Goal: Task Accomplishment & Management: Manage account settings

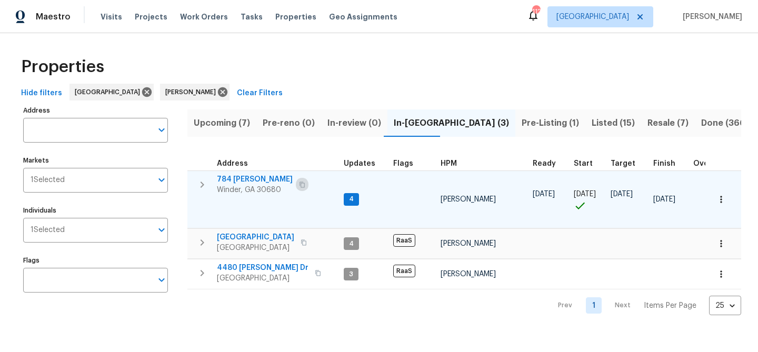
click at [299, 185] on icon "button" at bounding box center [302, 185] width 6 height 6
click at [237, 177] on span "784 Morris Ln" at bounding box center [255, 179] width 76 height 11
click at [250, 176] on span "784 Morris Ln" at bounding box center [255, 179] width 76 height 11
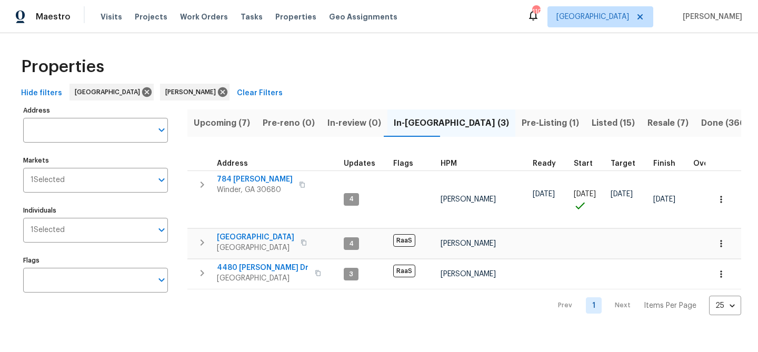
click at [230, 128] on span "Upcoming (7)" at bounding box center [222, 123] width 56 height 15
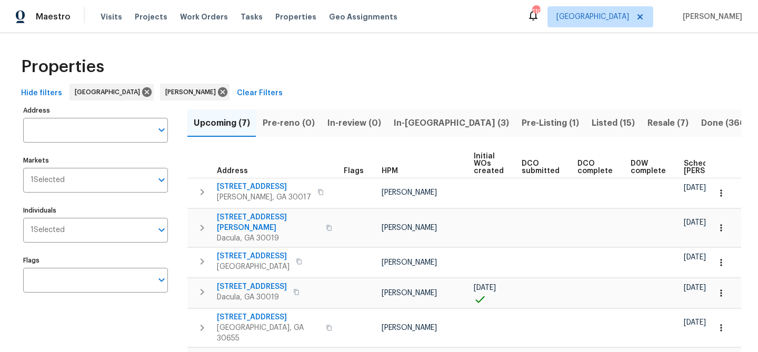
scroll to position [0, 115]
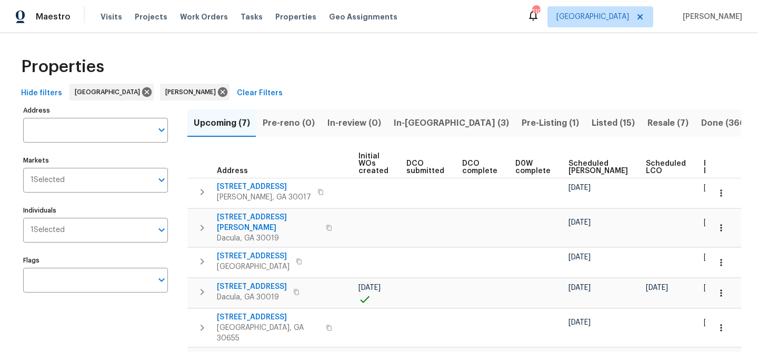
click at [704, 172] on span "Ready Date" at bounding box center [715, 167] width 23 height 15
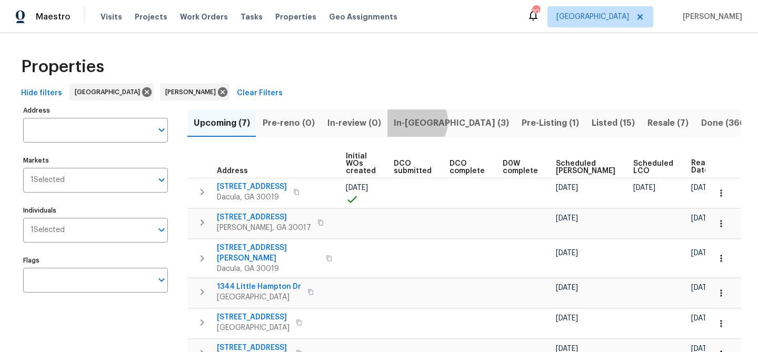
click at [411, 121] on span "In-reno (3)" at bounding box center [451, 123] width 115 height 15
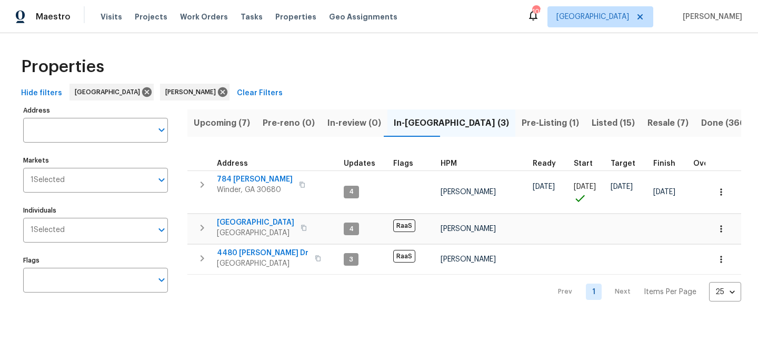
click at [522, 120] on span "Pre-Listing (1)" at bounding box center [550, 123] width 57 height 15
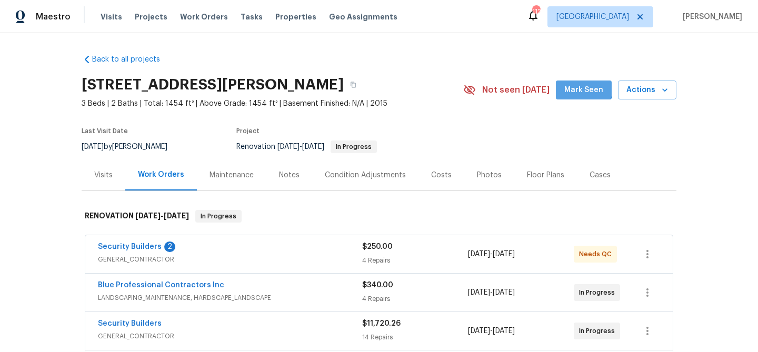
click at [580, 87] on span "Mark Seen" at bounding box center [583, 90] width 39 height 13
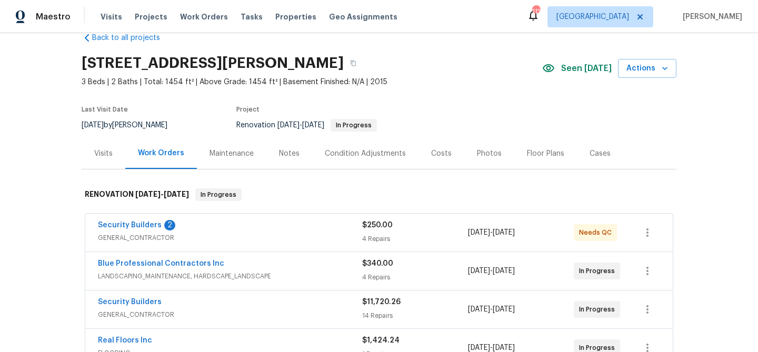
scroll to position [32, 0]
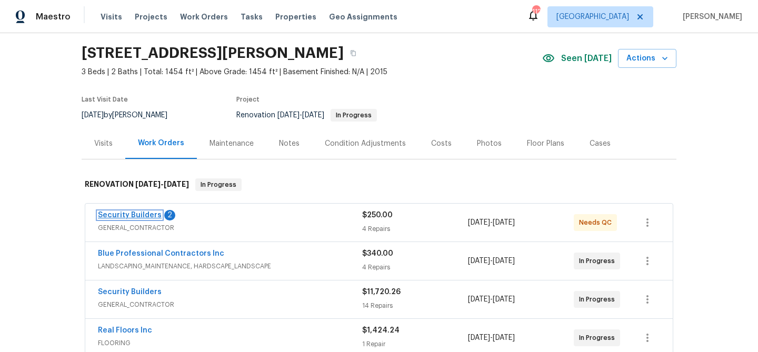
click at [115, 212] on link "Security Builders" at bounding box center [130, 215] width 64 height 7
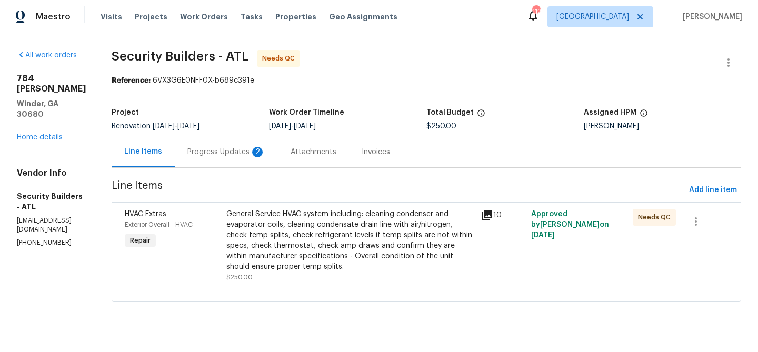
click at [246, 155] on div "Progress Updates 2" at bounding box center [226, 152] width 78 height 11
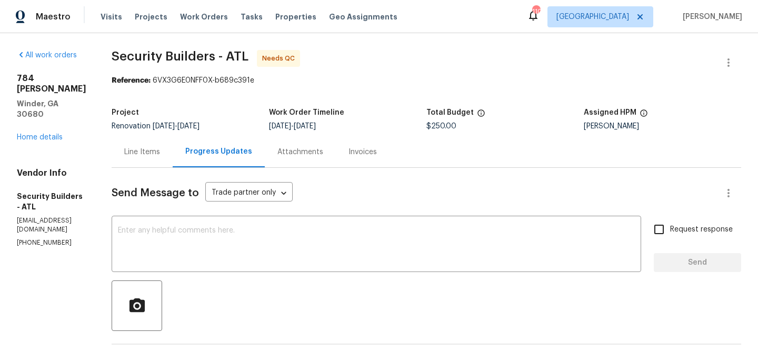
click at [160, 150] on div "Line Items" at bounding box center [142, 152] width 36 height 11
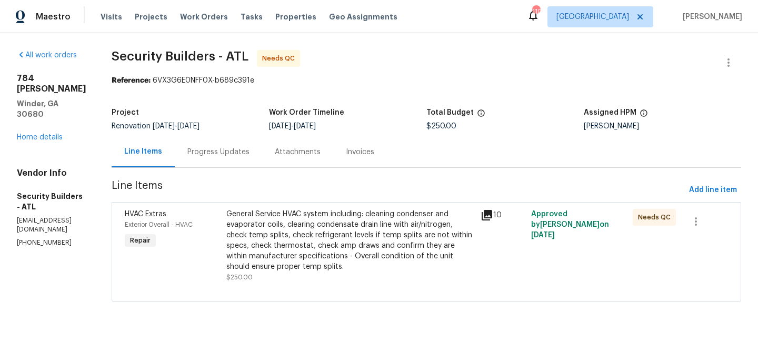
click at [339, 266] on div "General Service HVAC system including: cleaning condenser and evaporator coils,…" at bounding box center [350, 240] width 248 height 63
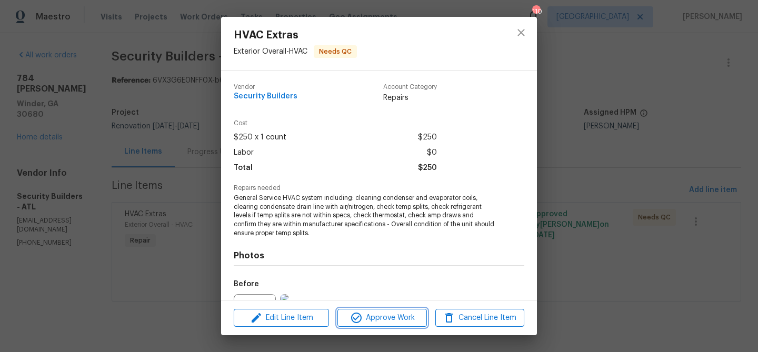
click at [379, 319] on span "Approve Work" at bounding box center [382, 318] width 83 height 13
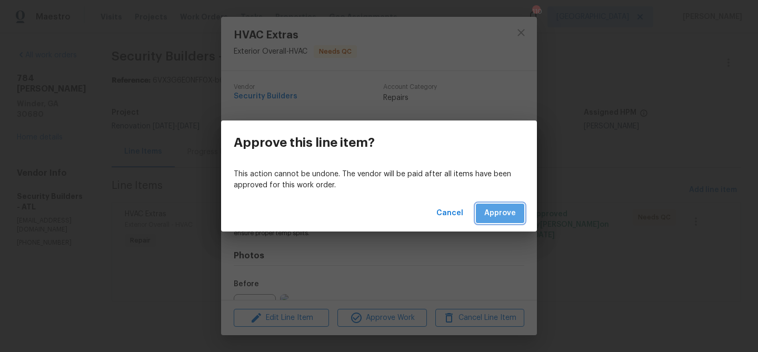
click at [496, 217] on span "Approve" at bounding box center [500, 213] width 32 height 13
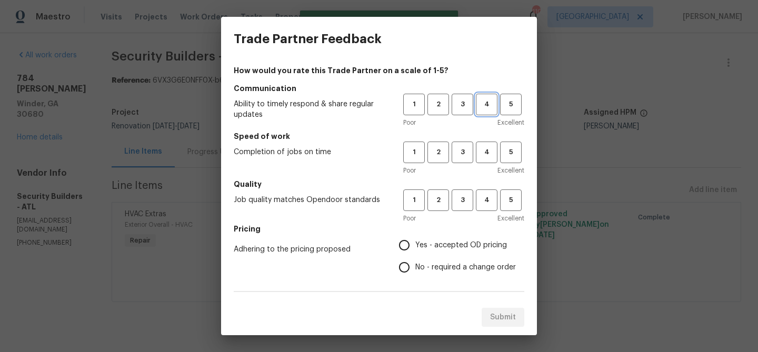
click at [485, 105] on span "4" at bounding box center [486, 104] width 19 height 12
click at [485, 153] on span "4" at bounding box center [486, 152] width 19 height 12
click at [484, 195] on span "4" at bounding box center [486, 200] width 19 height 12
click at [411, 246] on input "Yes - accepted OD pricing" at bounding box center [404, 245] width 22 height 22
radio input "true"
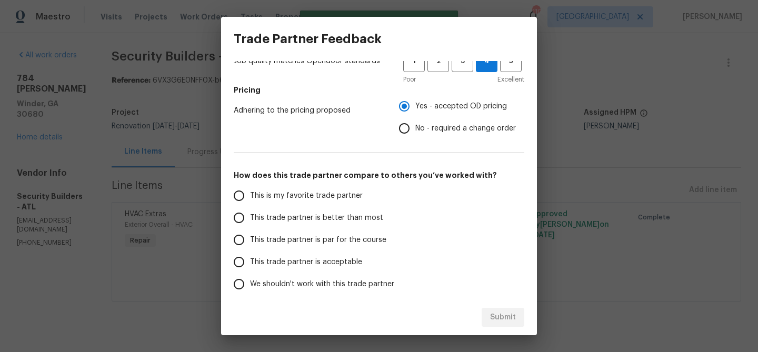
scroll to position [182, 0]
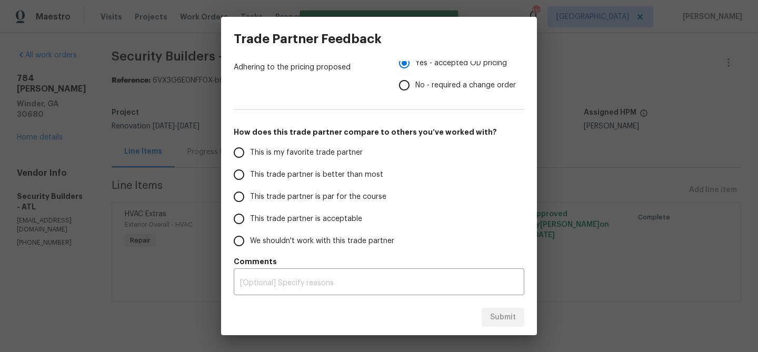
click at [298, 176] on span "This trade partner is better than most" at bounding box center [316, 175] width 133 height 11
click at [250, 176] on input "This trade partner is better than most" at bounding box center [239, 175] width 22 height 22
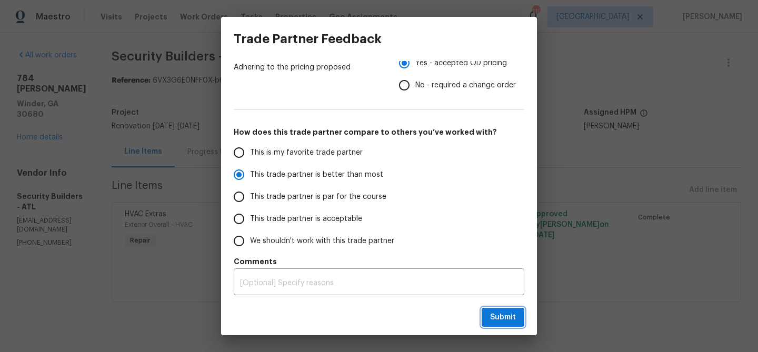
click at [500, 315] on span "Submit" at bounding box center [503, 317] width 26 height 13
radio input "true"
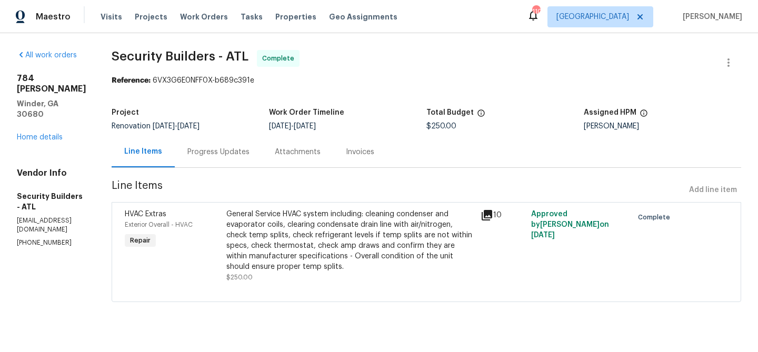
radio input "false"
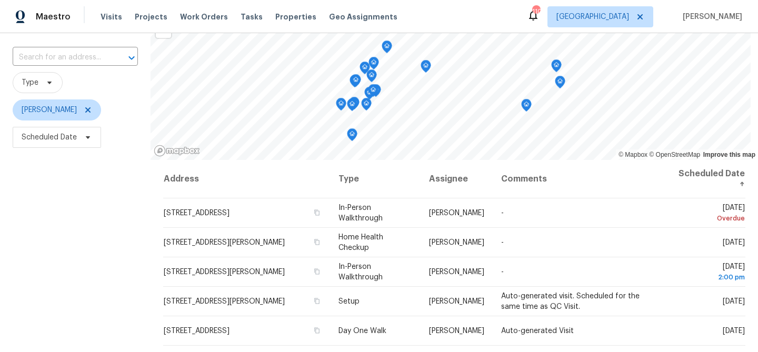
scroll to position [68, 0]
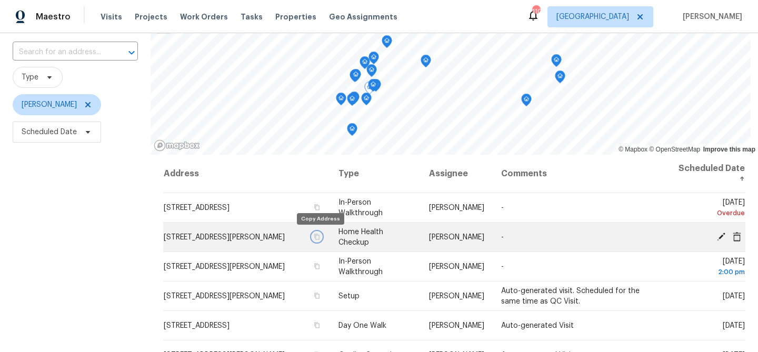
click at [320, 239] on icon "button" at bounding box center [316, 237] width 5 height 6
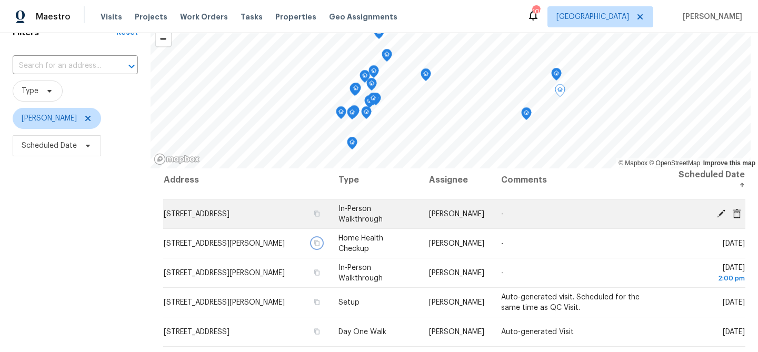
scroll to position [0, 0]
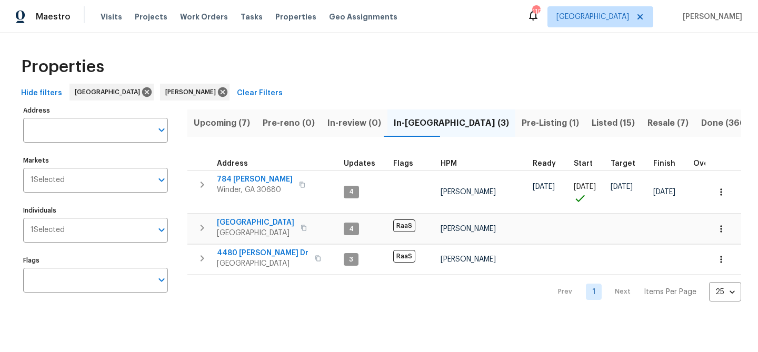
click at [592, 120] on span "Listed (15)" at bounding box center [613, 123] width 43 height 15
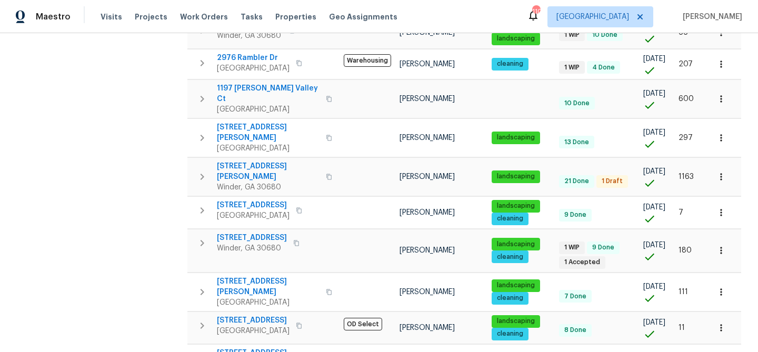
scroll to position [280, 0]
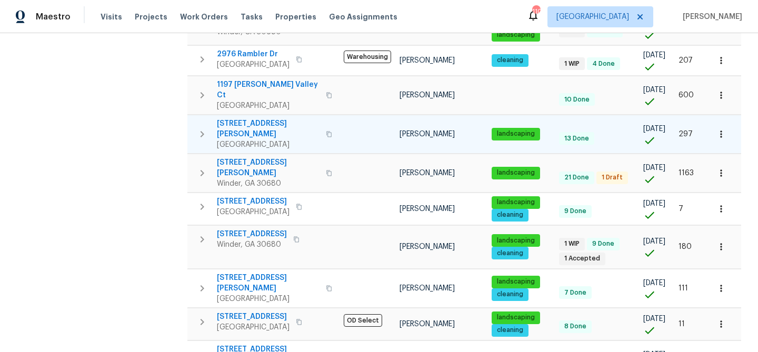
click at [251, 118] on span "4405 Cary Dr" at bounding box center [268, 128] width 103 height 21
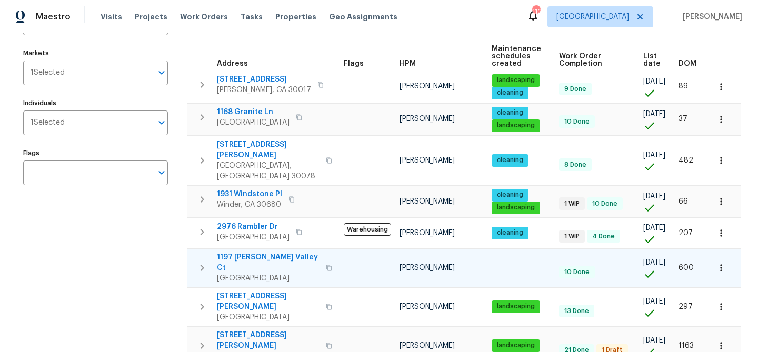
scroll to position [57, 0]
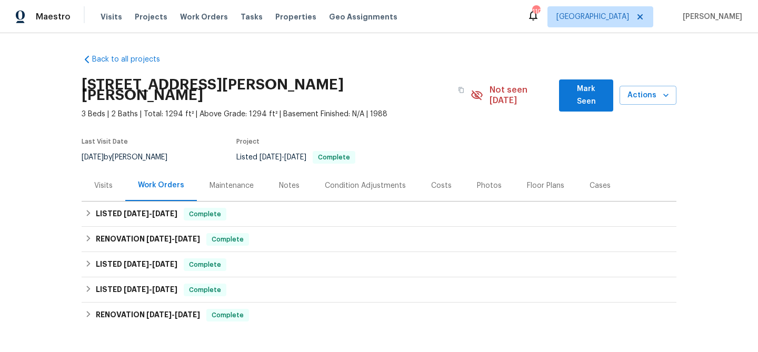
click at [584, 85] on span "Mark Seen" at bounding box center [586, 96] width 37 height 26
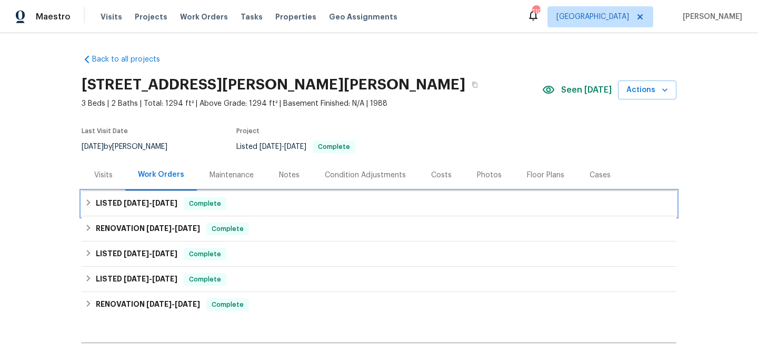
click at [280, 213] on div "LISTED [DATE] - [DATE] Complete" at bounding box center [379, 203] width 595 height 25
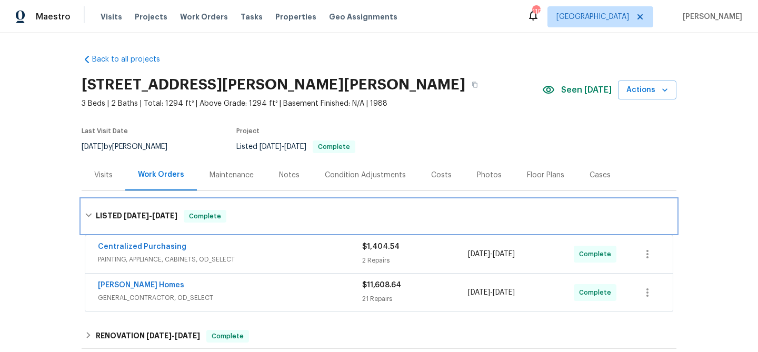
click at [280, 213] on div "LISTED [DATE] - [DATE] Complete" at bounding box center [379, 216] width 589 height 13
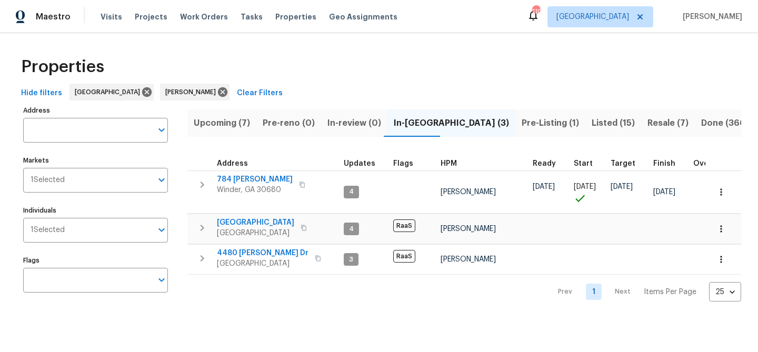
click at [592, 121] on span "Listed (15)" at bounding box center [613, 123] width 43 height 15
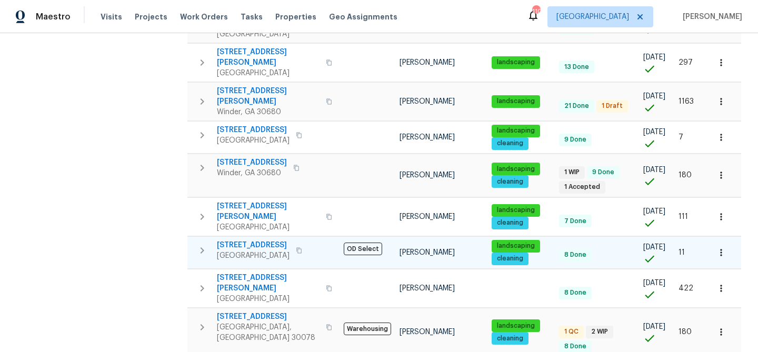
scroll to position [367, 0]
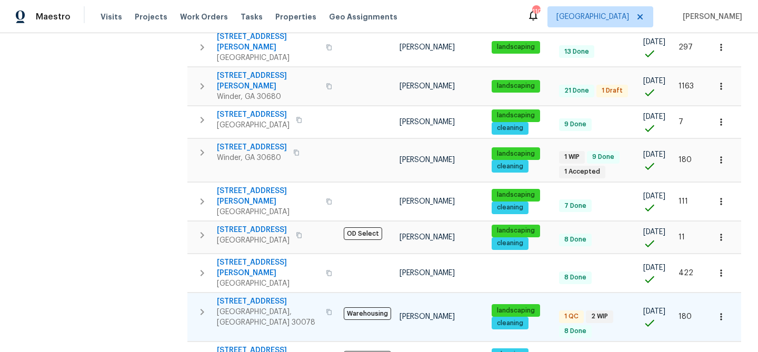
click at [263, 296] on span "[STREET_ADDRESS]" at bounding box center [268, 301] width 103 height 11
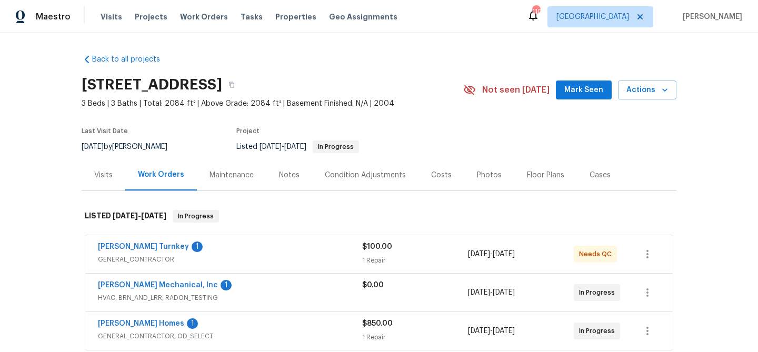
click at [582, 92] on span "Mark Seen" at bounding box center [583, 90] width 39 height 13
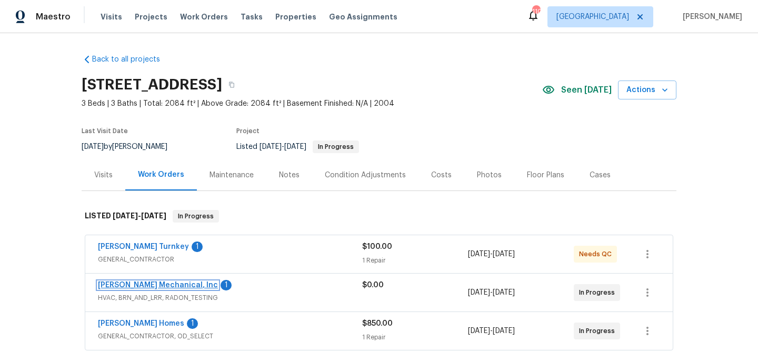
click at [116, 284] on link "[PERSON_NAME] Mechanical, Inc" at bounding box center [158, 285] width 120 height 7
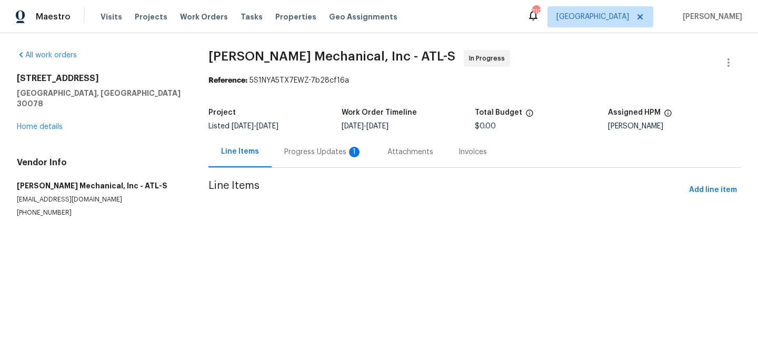
click at [304, 154] on div "Progress Updates 1" at bounding box center [323, 152] width 78 height 11
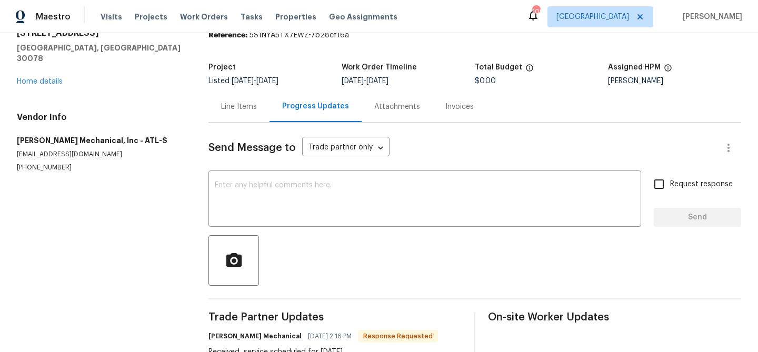
scroll to position [80, 0]
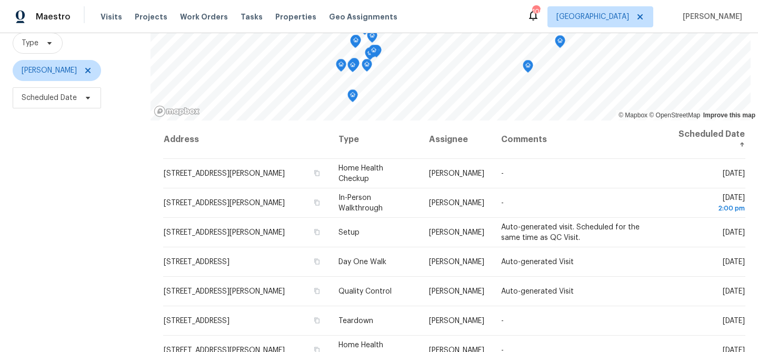
scroll to position [115, 0]
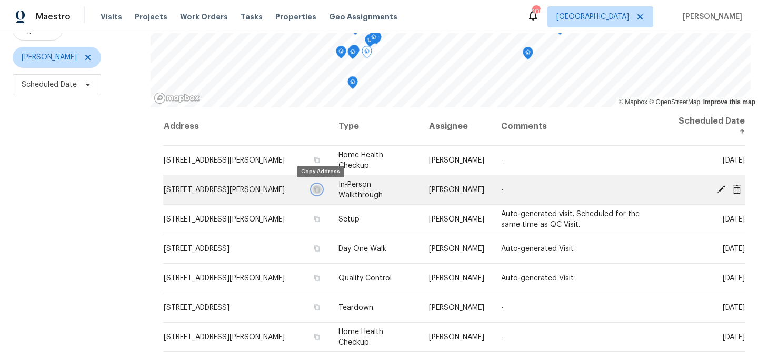
click at [320, 190] on icon "button" at bounding box center [316, 189] width 5 height 6
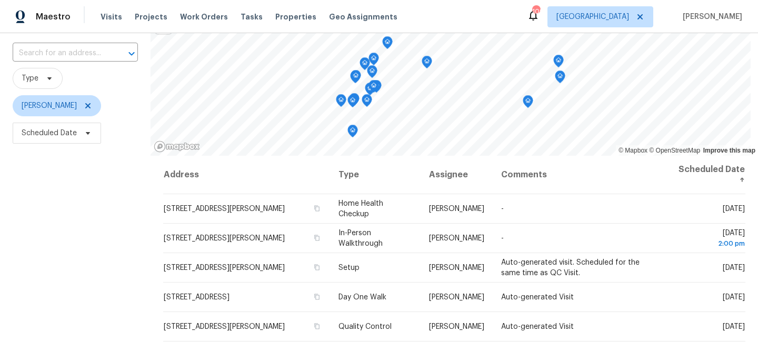
scroll to position [67, 0]
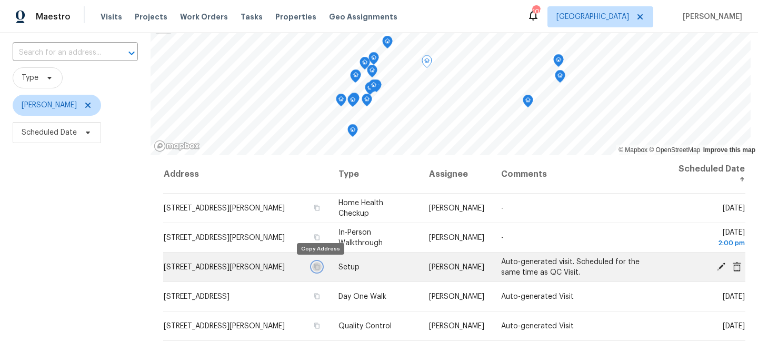
click at [320, 268] on icon "button" at bounding box center [317, 267] width 6 height 6
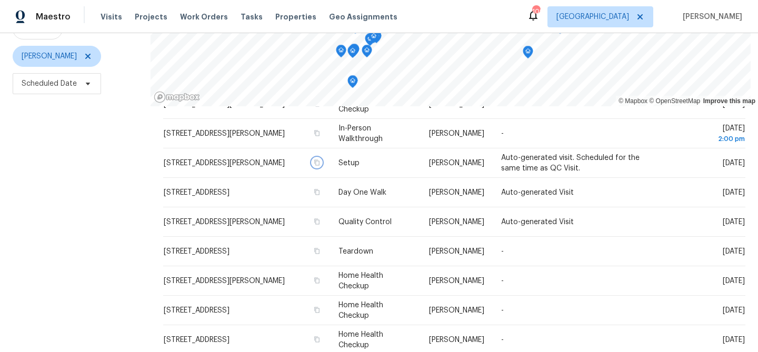
scroll to position [0, 0]
